Goal: Information Seeking & Learning: Learn about a topic

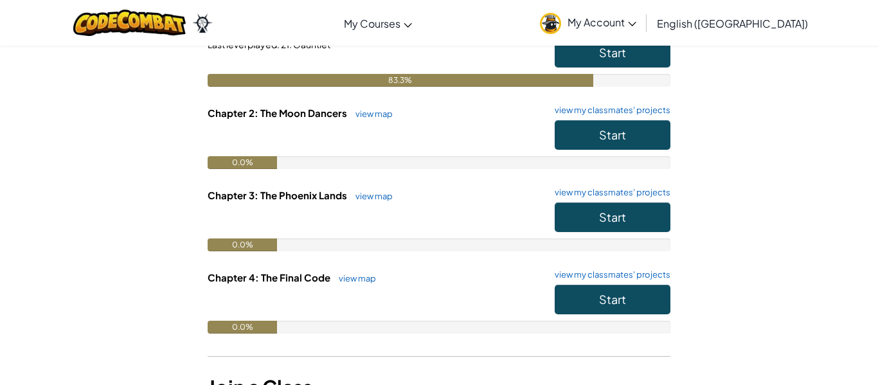
scroll to position [176, 0]
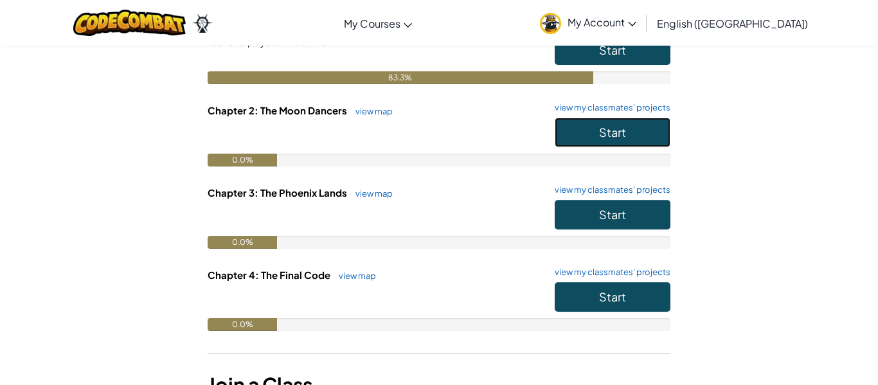
click at [661, 121] on button "Start" at bounding box center [613, 133] width 116 height 30
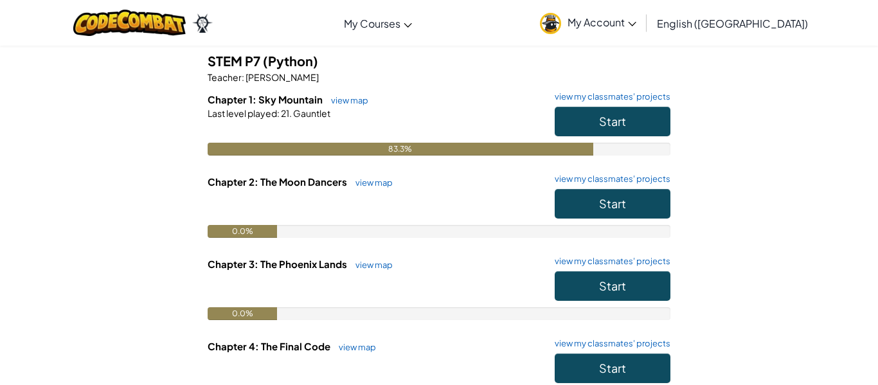
scroll to position [106, 0]
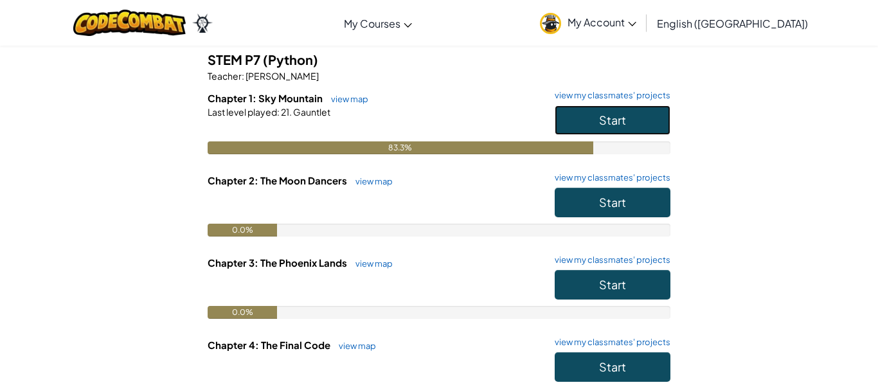
click at [651, 131] on button "Start" at bounding box center [613, 120] width 116 height 30
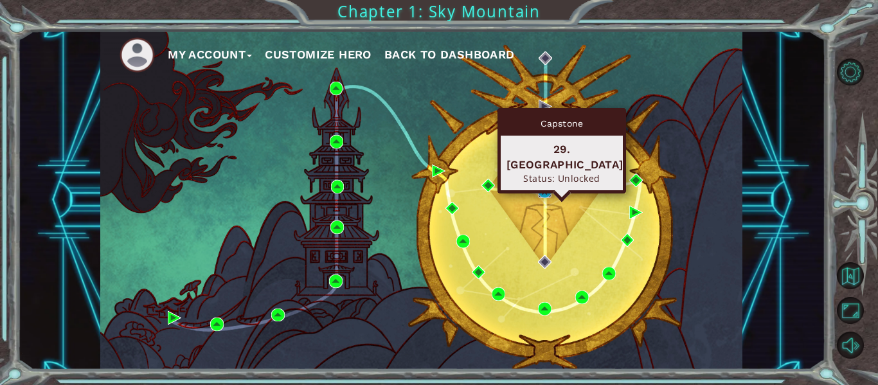
click at [540, 195] on img at bounding box center [544, 190] width 13 height 13
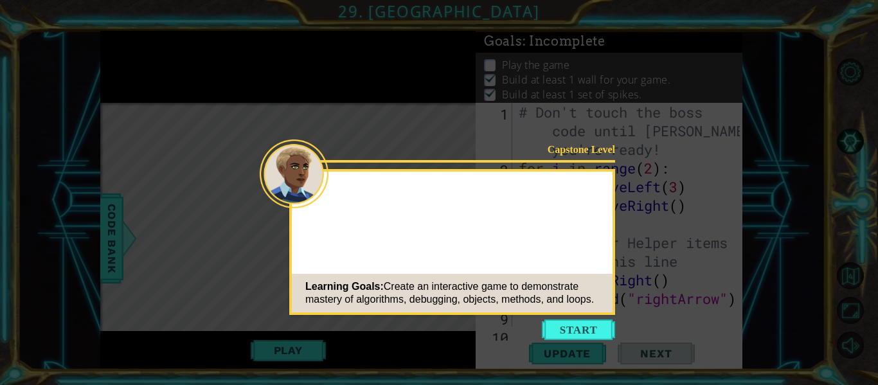
click at [573, 350] on icon at bounding box center [439, 192] width 878 height 385
click at [574, 330] on button "Start" at bounding box center [578, 329] width 73 height 21
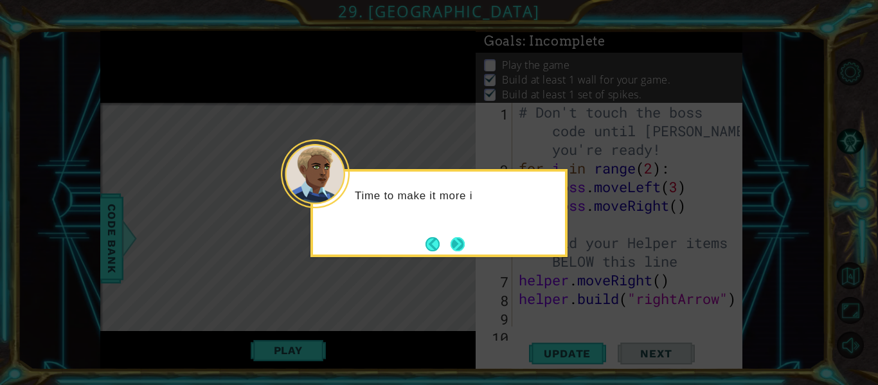
click at [453, 243] on button "Next" at bounding box center [457, 244] width 14 height 14
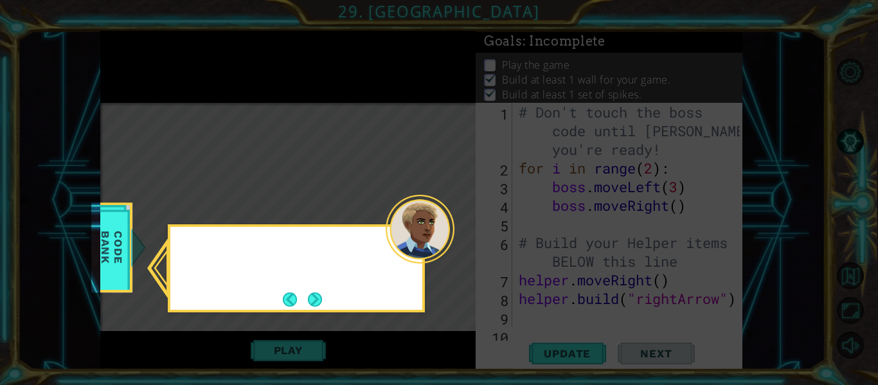
click at [453, 243] on div at bounding box center [420, 229] width 69 height 69
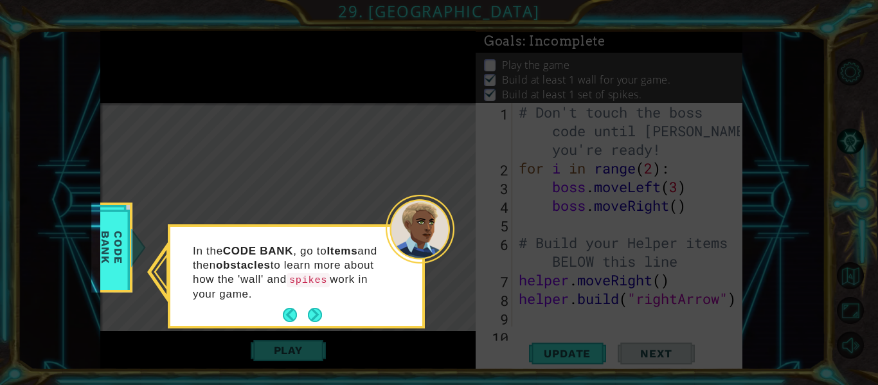
click at [339, 317] on div "In the CODE BANK , go to Items and then obstacles to learn more about how the '…" at bounding box center [296, 279] width 252 height 94
click at [326, 313] on div "In the CODE BANK , go to Items and then obstacles to learn more about how the '…" at bounding box center [296, 279] width 252 height 94
click at [319, 314] on button "Next" at bounding box center [315, 315] width 14 height 14
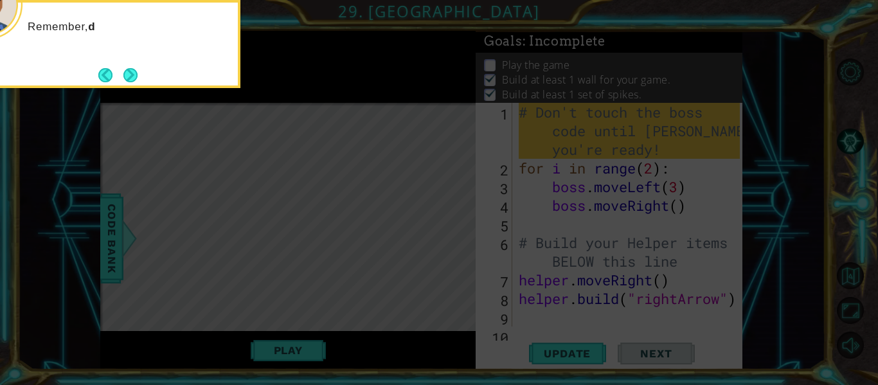
click at [268, 317] on icon at bounding box center [439, 57] width 878 height 655
click at [140, 84] on div "Remember, don't change the boss code yet. We'll get" at bounding box center [111, 44] width 257 height 88
click at [138, 82] on div "Remember, don't change the boss code yet. We'll get to that next." at bounding box center [111, 44] width 257 height 88
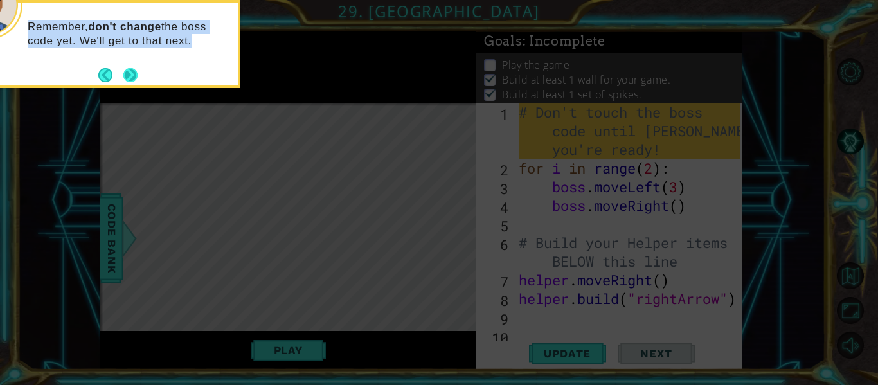
click at [138, 82] on button "Next" at bounding box center [130, 75] width 14 height 14
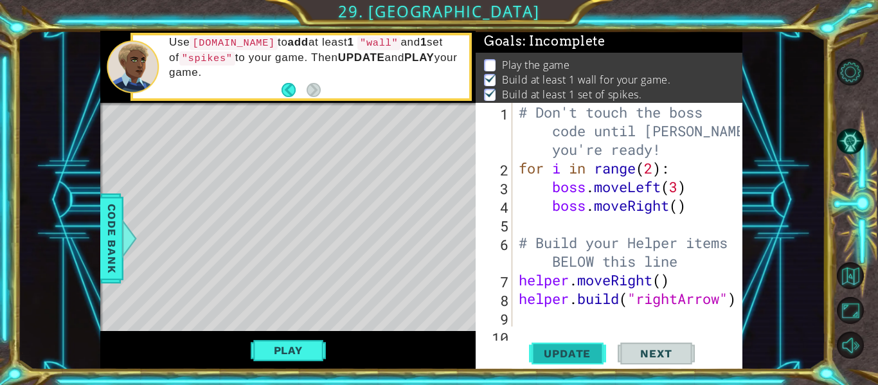
click at [569, 357] on span "Update" at bounding box center [567, 353] width 73 height 13
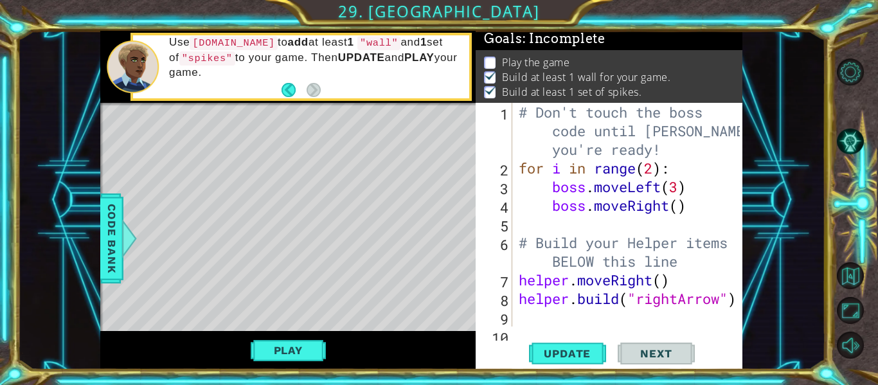
scroll to position [3, 0]
click at [298, 353] on button "Play" at bounding box center [288, 350] width 75 height 24
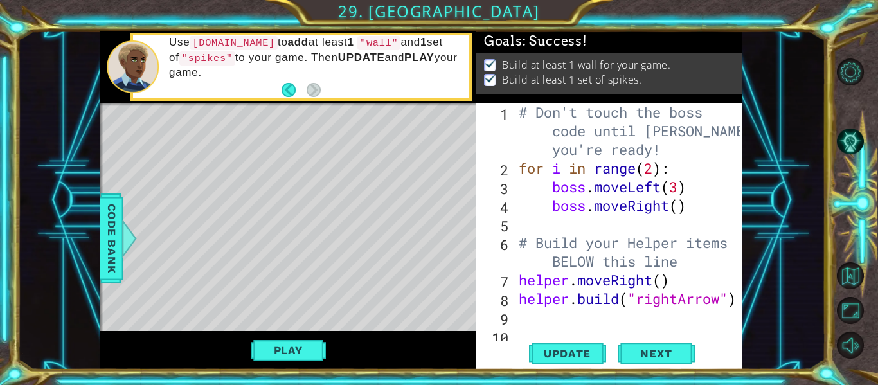
scroll to position [0, 0]
click at [682, 353] on span "Next" at bounding box center [655, 356] width 57 height 13
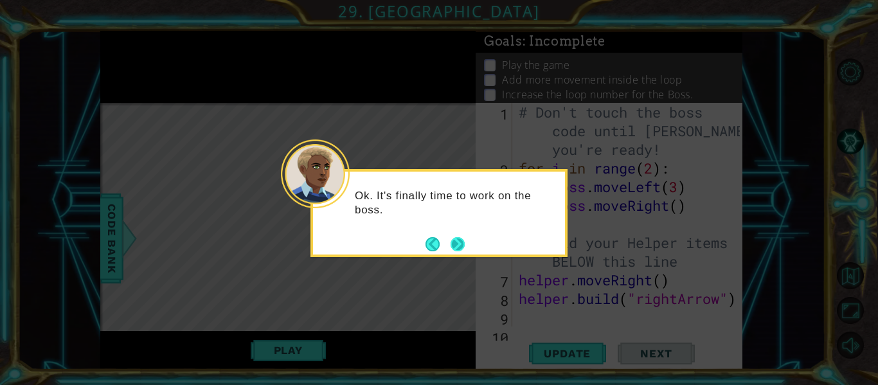
click at [460, 250] on button "Next" at bounding box center [457, 244] width 14 height 14
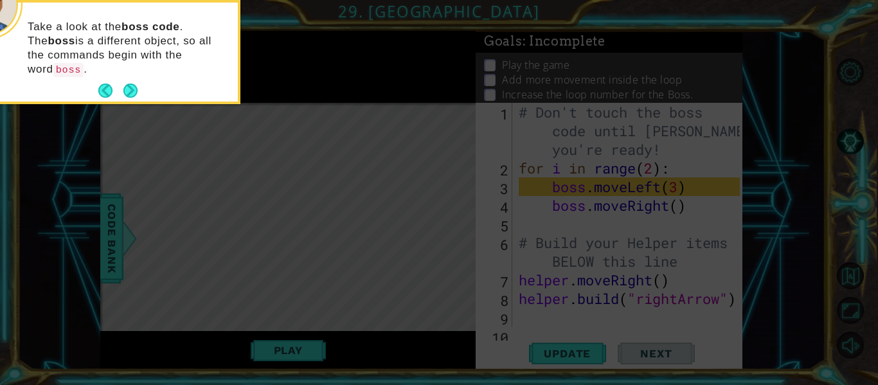
click at [460, 250] on icon at bounding box center [439, 57] width 878 height 655
click at [138, 64] on div "Take a look at the boss code . The boss is a different object, so all the comma…" at bounding box center [112, 55] width 252 height 94
click at [130, 84] on button "Next" at bounding box center [130, 91] width 14 height 14
click at [130, 67] on icon at bounding box center [439, 57] width 878 height 655
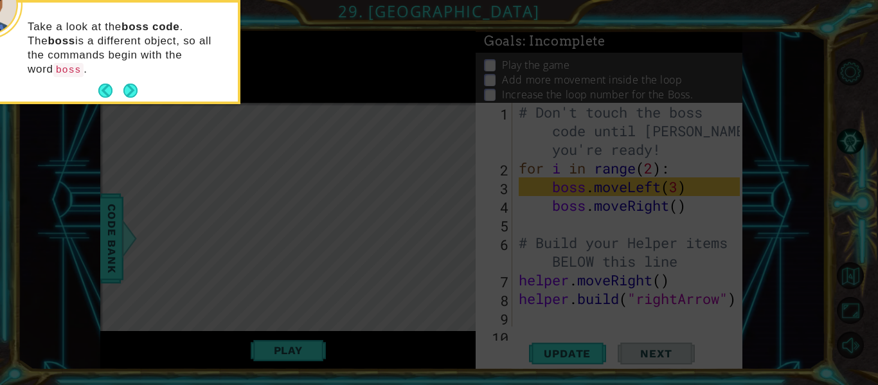
click at [137, 79] on icon at bounding box center [439, 57] width 878 height 655
click at [133, 76] on icon at bounding box center [439, 57] width 878 height 655
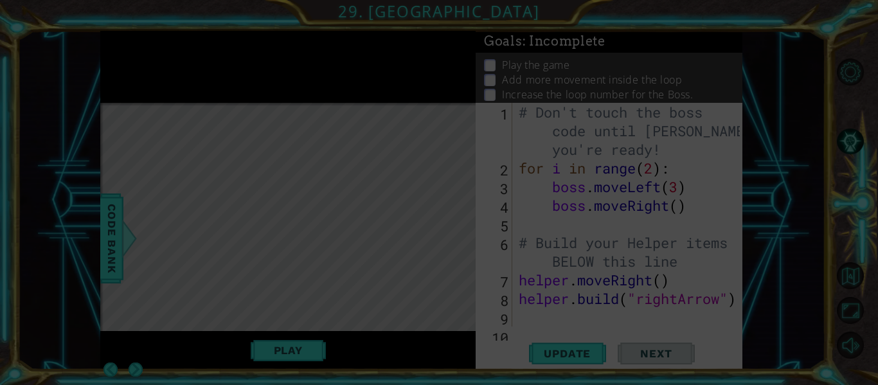
click at [133, 76] on icon at bounding box center [439, 192] width 878 height 385
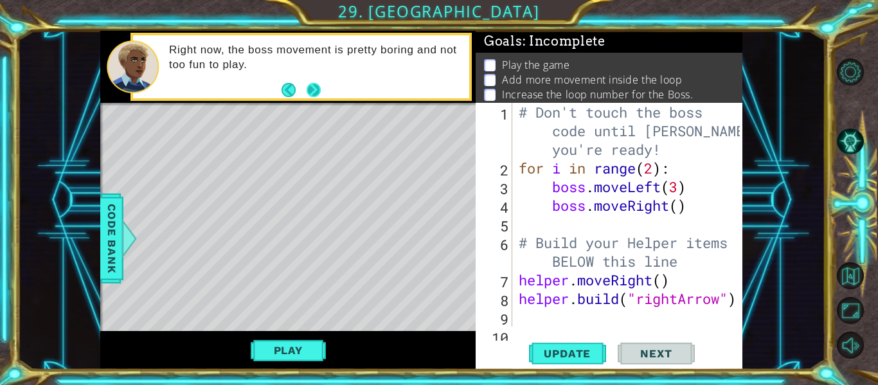
click at [308, 88] on button "Next" at bounding box center [314, 90] width 14 height 14
click at [308, 88] on div "Right now, the boss movement is pretty boring and not too fun to play." at bounding box center [287, 67] width 375 height 72
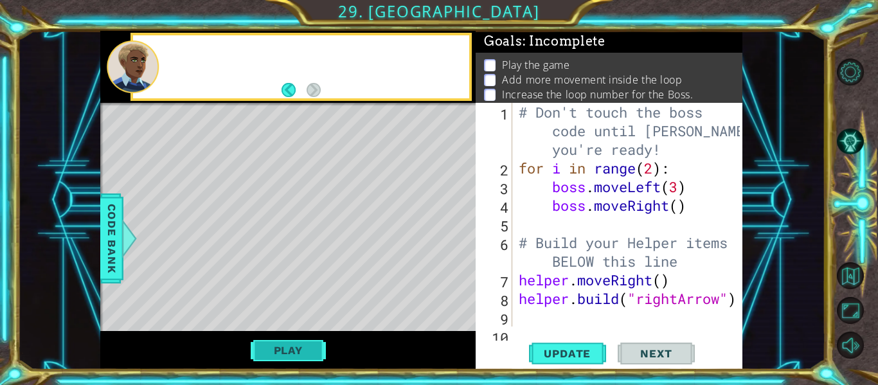
click at [292, 360] on button "Play" at bounding box center [288, 350] width 75 height 24
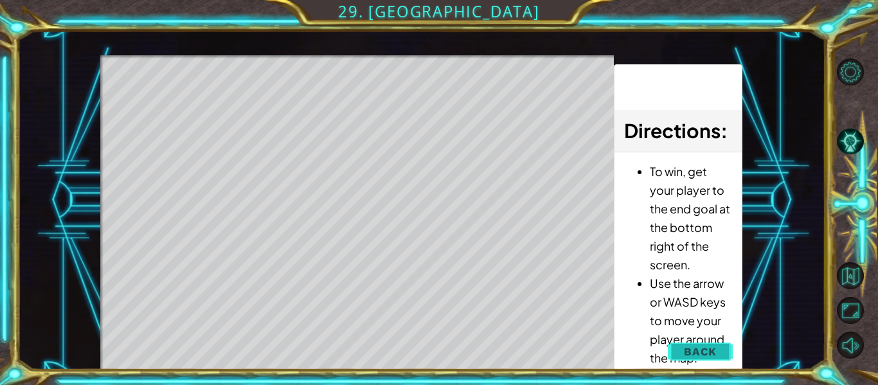
click at [695, 341] on button "Back" at bounding box center [700, 352] width 65 height 26
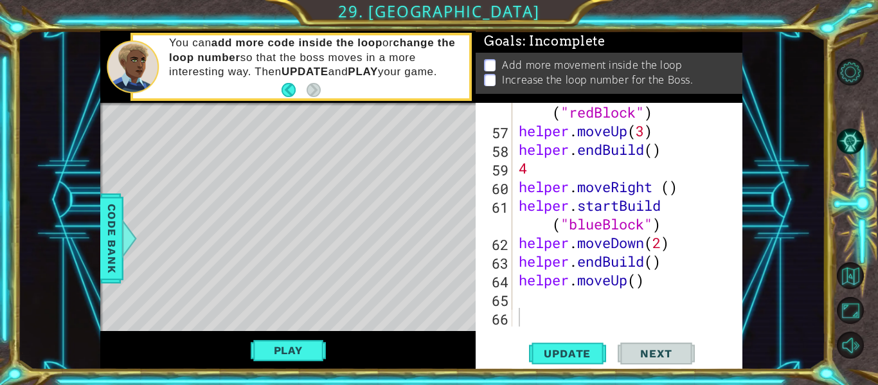
scroll to position [1174, 0]
click at [284, 356] on button "Play" at bounding box center [288, 350] width 75 height 24
click at [288, 346] on button "Play" at bounding box center [288, 350] width 75 height 24
click at [566, 348] on span "Update" at bounding box center [567, 353] width 73 height 13
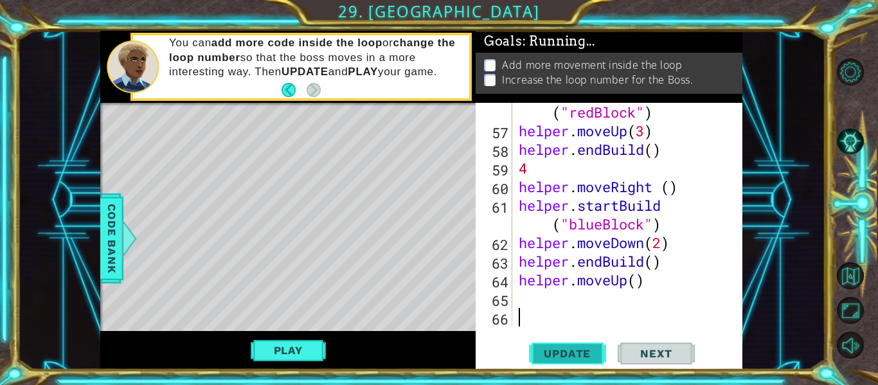
click at [566, 348] on span "Update" at bounding box center [567, 353] width 73 height 13
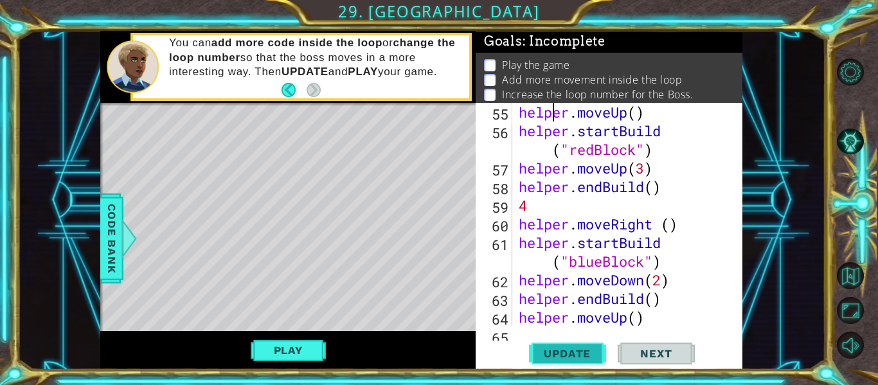
type textarea "helper.moveRight(2)"
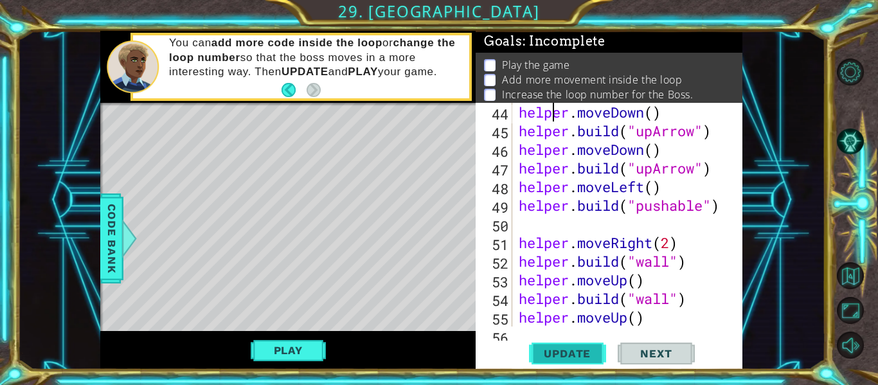
type textarea "helper.moveRight(3)"
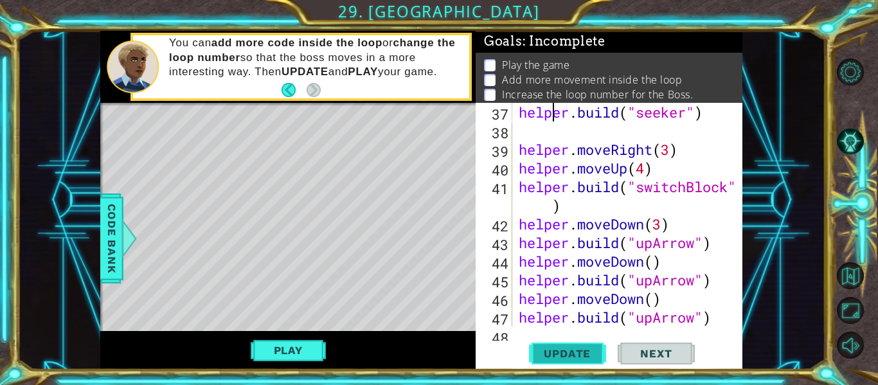
type textarea "helper.moveLeft(2)"
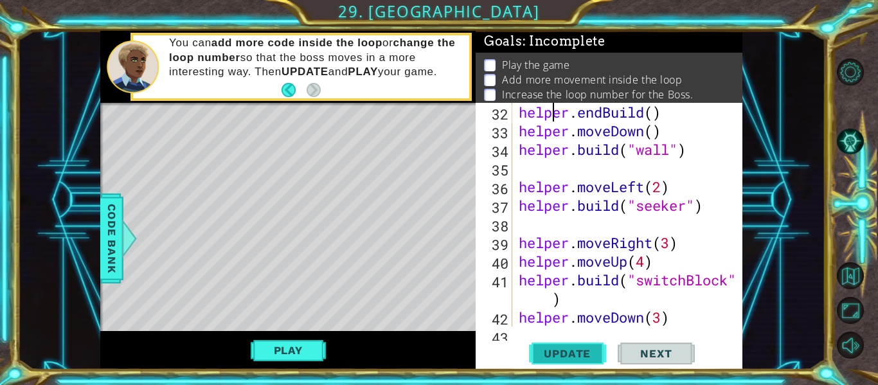
type textarea "helper.moveRight(3)"
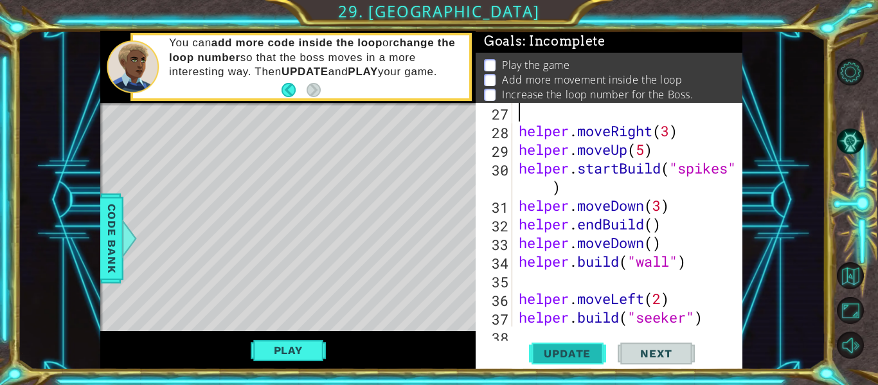
type textarea "helper.moveDown()"
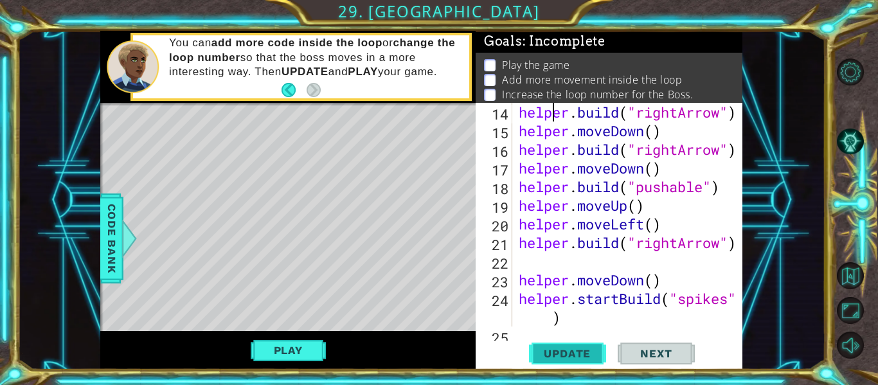
type textarea "# Build your Helper items BELOW this line"
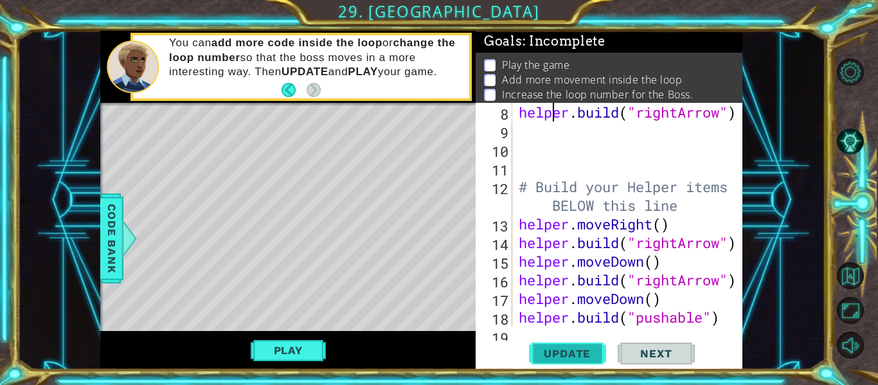
type textarea "# Build your Helper items BELOW this line"
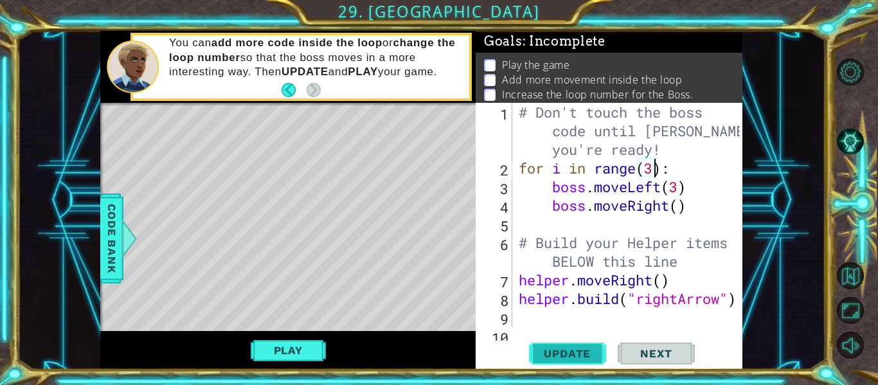
scroll to position [0, 6]
type textarea "boss.moveRight()"
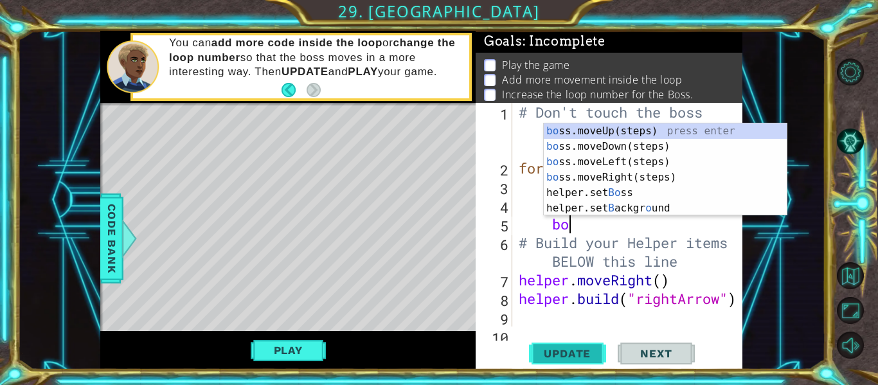
scroll to position [0, 3]
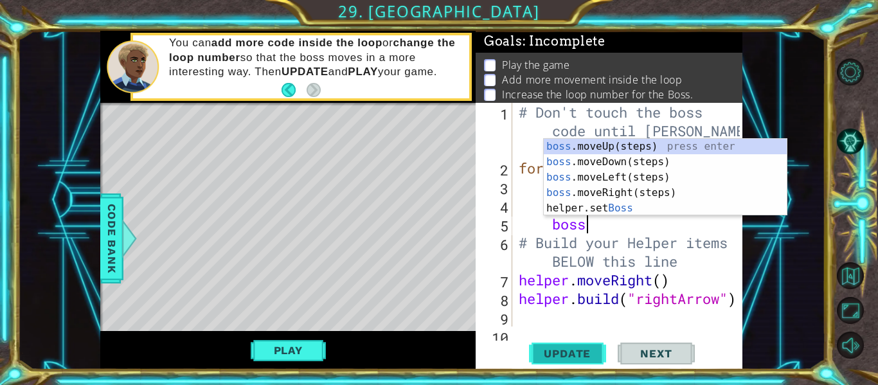
type textarea "boss."
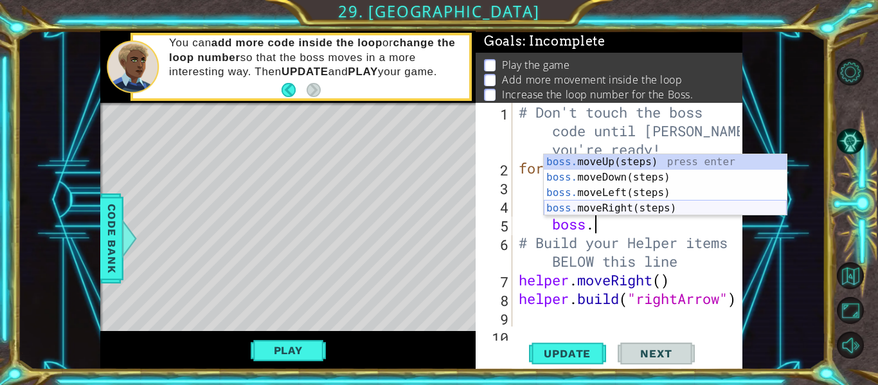
click at [628, 208] on div "boss. moveUp(steps) press enter boss. moveDown(steps) press enter boss. moveLef…" at bounding box center [665, 200] width 243 height 93
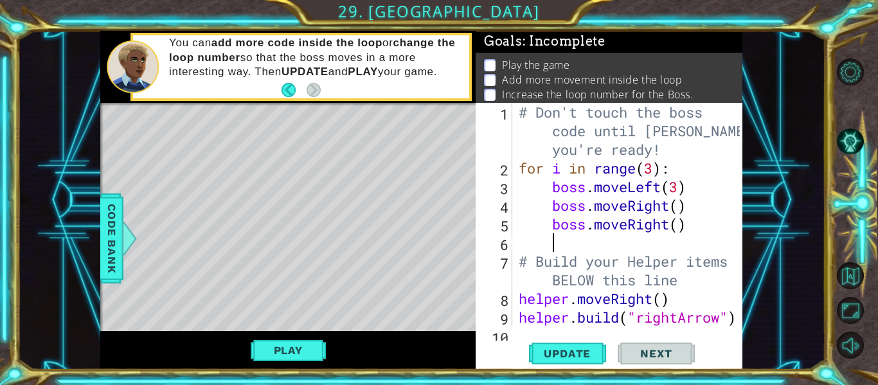
scroll to position [0, 1]
click at [578, 359] on span "Update" at bounding box center [567, 353] width 73 height 13
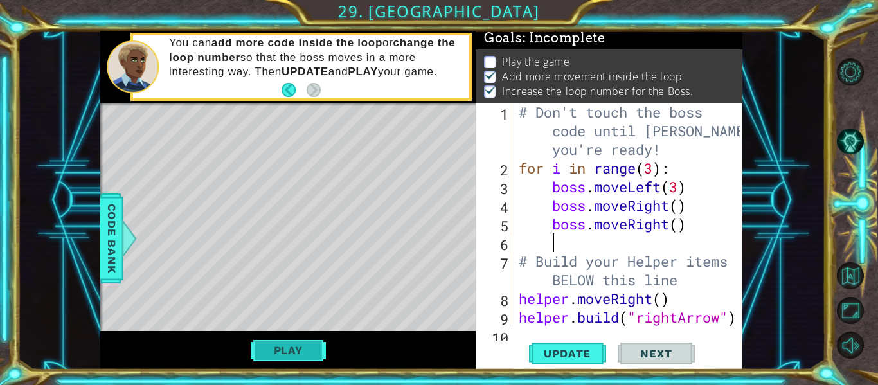
click at [284, 355] on button "Play" at bounding box center [288, 350] width 75 height 24
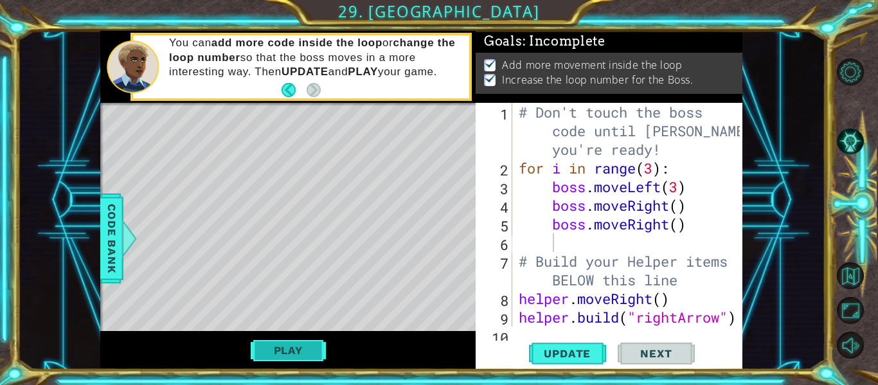
scroll to position [0, 0]
click at [652, 357] on span "Next" at bounding box center [655, 354] width 57 height 13
click at [658, 345] on body "1 ההההההההההההההההההההההההההההההההההההההההההההההההההההההההההההההההההההההההההההה…" at bounding box center [439, 192] width 878 height 385
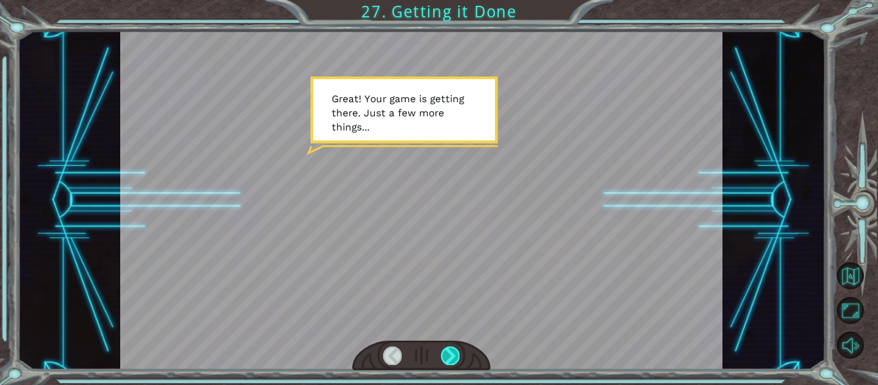
click at [441, 350] on div at bounding box center [450, 355] width 19 height 18
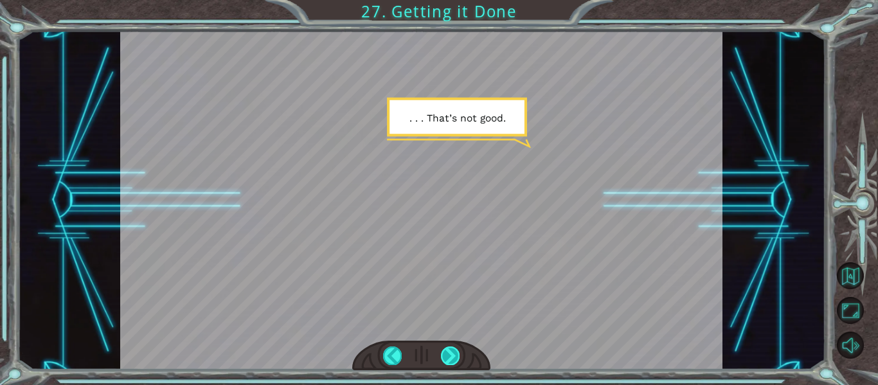
click at [452, 352] on div at bounding box center [450, 355] width 19 height 18
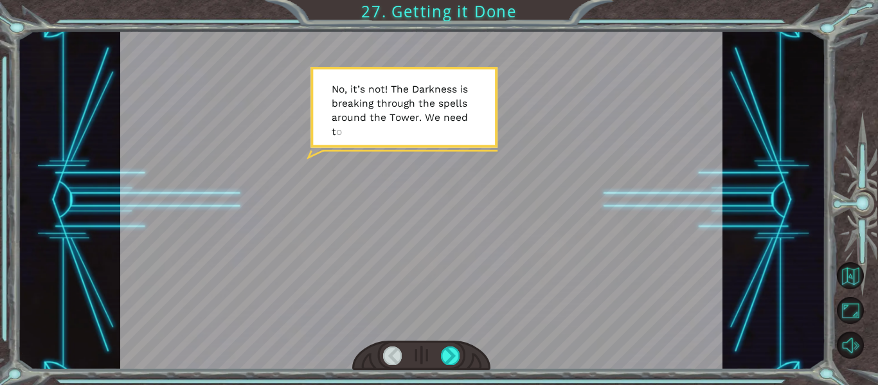
click at [459, 356] on div at bounding box center [421, 356] width 139 height 30
click at [456, 353] on div at bounding box center [450, 355] width 19 height 18
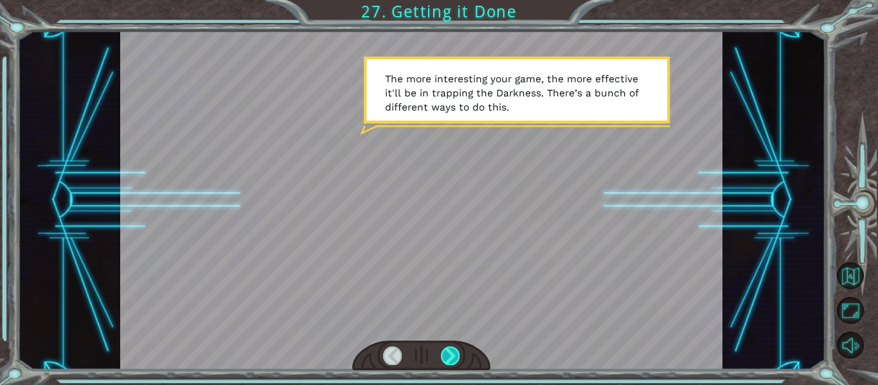
click at [443, 358] on div at bounding box center [450, 355] width 19 height 18
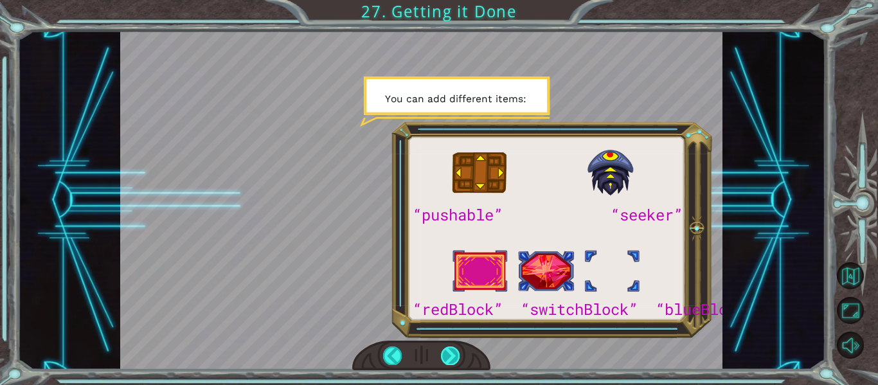
click at [446, 362] on div at bounding box center [450, 355] width 19 height 18
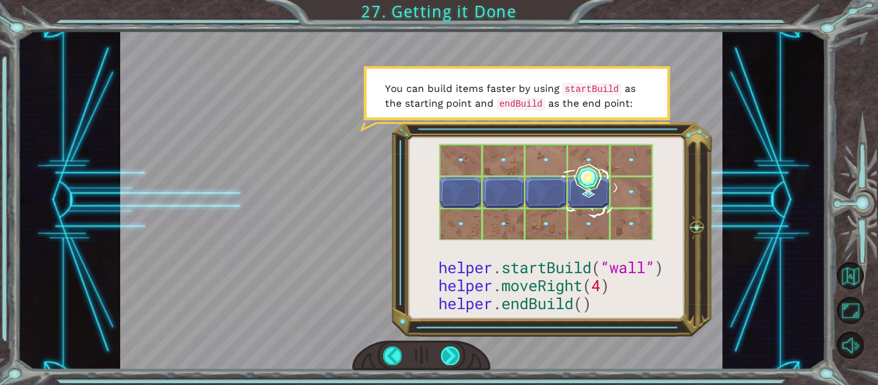
click at [443, 361] on div at bounding box center [450, 355] width 19 height 18
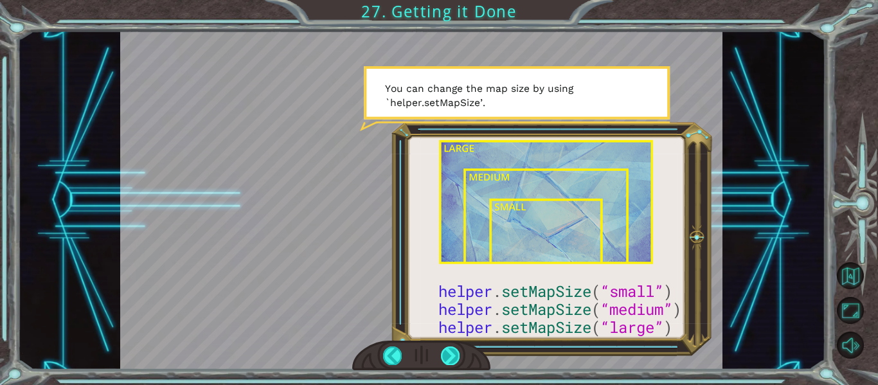
click at [449, 355] on div at bounding box center [450, 355] width 19 height 18
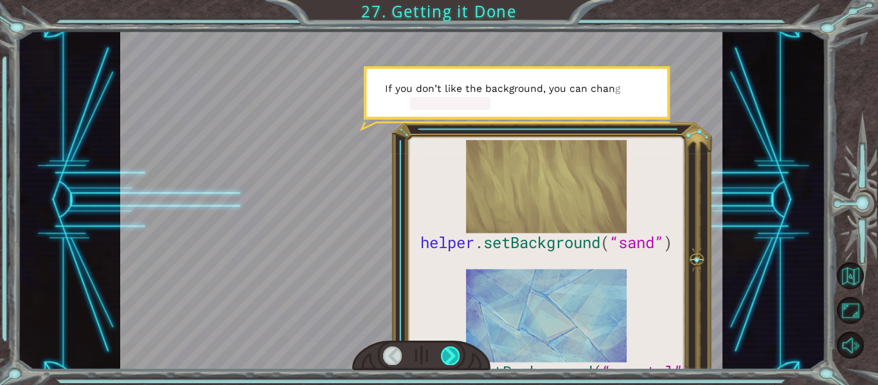
click at [449, 355] on div at bounding box center [450, 355] width 19 height 18
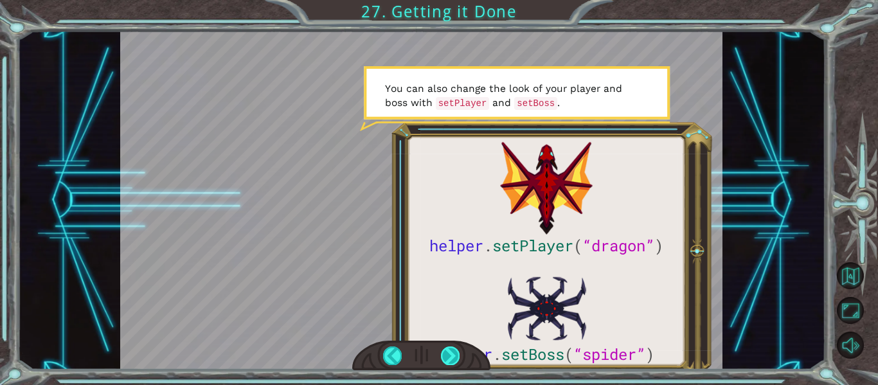
click at [446, 351] on div at bounding box center [450, 355] width 19 height 18
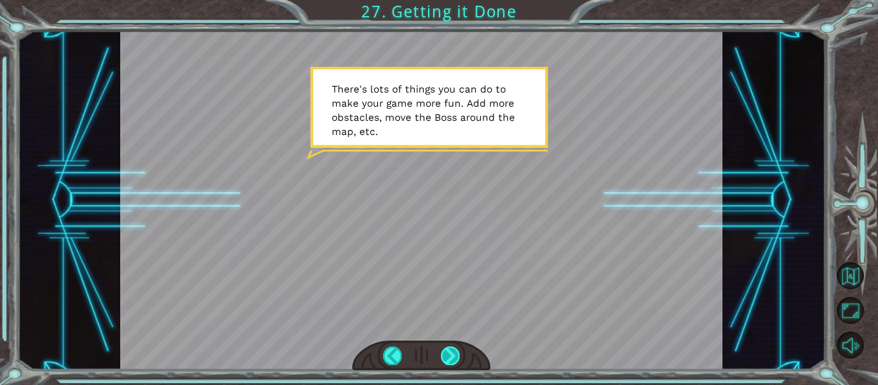
click at [454, 352] on div at bounding box center [450, 355] width 19 height 18
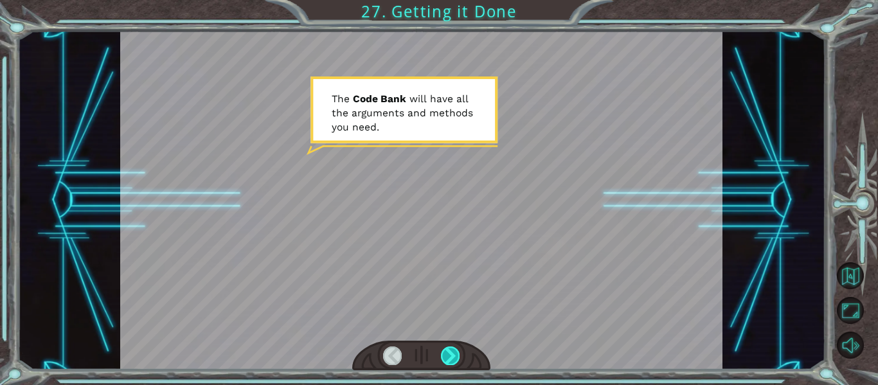
click at [454, 352] on div at bounding box center [450, 355] width 19 height 18
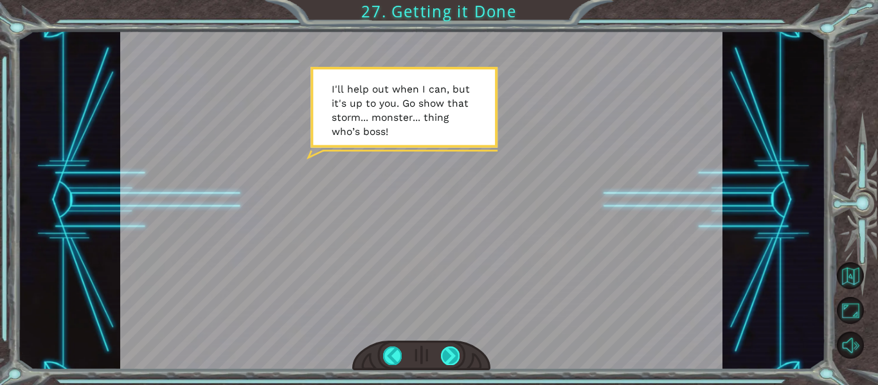
click at [454, 352] on div at bounding box center [450, 355] width 19 height 18
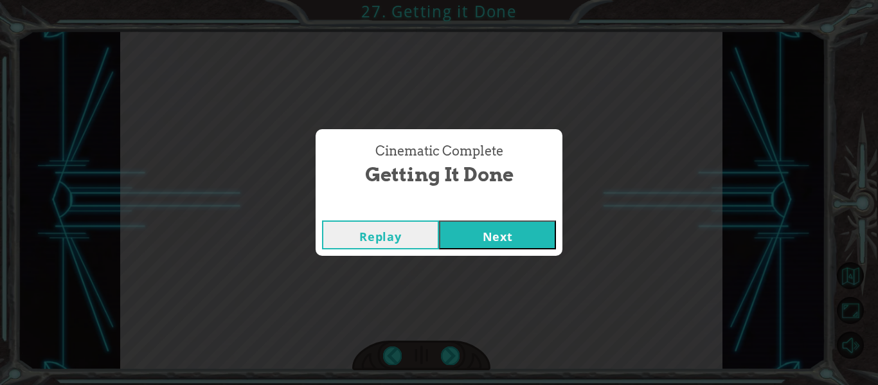
click at [522, 240] on button "Next" at bounding box center [497, 234] width 117 height 29
